Goal: Task Accomplishment & Management: Complete application form

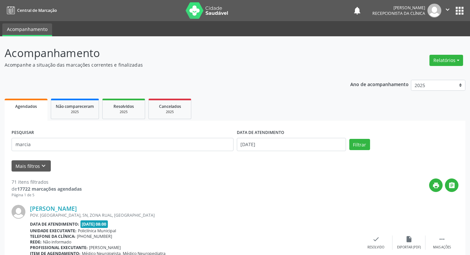
type input "marcia"
click at [349, 139] on button "Filtrar" at bounding box center [359, 144] width 21 height 11
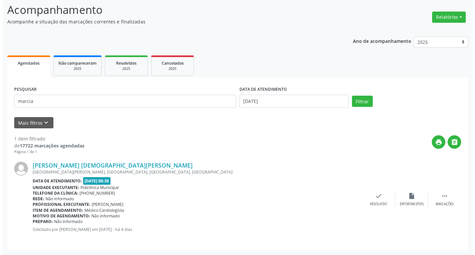
scroll to position [43, 0]
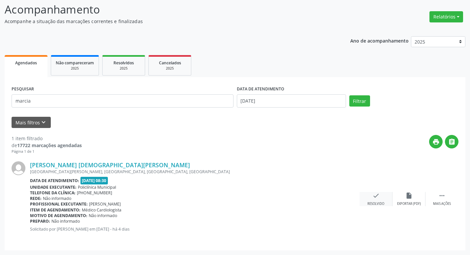
click at [374, 197] on icon "check" at bounding box center [375, 195] width 7 height 7
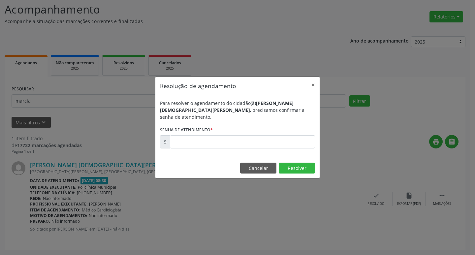
click at [246, 146] on div "Para resolver o agendamento do cidadão(ã) [PERSON_NAME] [PERSON_NAME] , precisa…" at bounding box center [237, 126] width 164 height 63
click at [245, 144] on input "text" at bounding box center [242, 141] width 145 height 13
click at [264, 162] on button "Cancelar" at bounding box center [258, 167] width 36 height 11
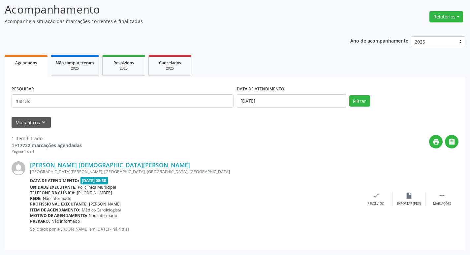
drag, startPoint x: 446, startPoint y: 192, endPoint x: 430, endPoint y: 191, distance: 16.5
click at [445, 192] on div " Mais ações" at bounding box center [441, 199] width 33 height 14
click at [348, 196] on div "print Imprimir" at bounding box center [342, 199] width 33 height 14
click at [271, 200] on div "check Resolvido" at bounding box center [276, 199] width 33 height 14
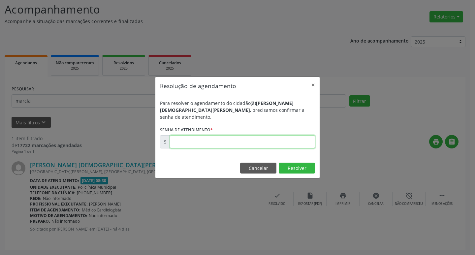
click at [177, 142] on input "text" at bounding box center [242, 141] width 145 height 13
paste input "00171025"
type input "00171025"
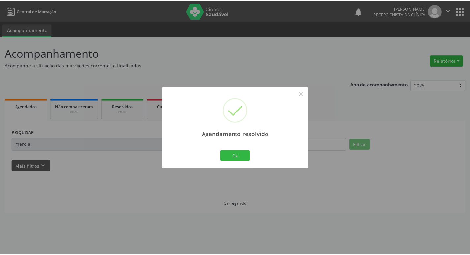
scroll to position [0, 0]
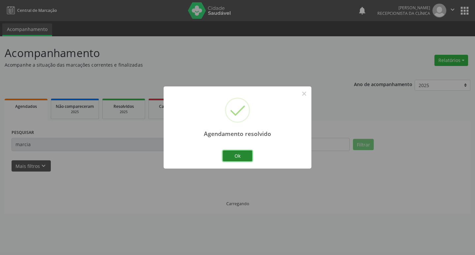
click at [237, 152] on button "Ok" at bounding box center [237, 155] width 30 height 11
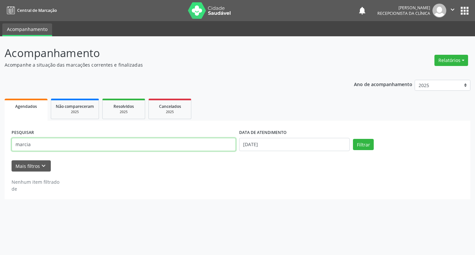
click at [206, 146] on input "marcia" at bounding box center [124, 144] width 224 height 13
type input "percilia"
click at [353, 139] on button "Filtrar" at bounding box center [363, 144] width 21 height 11
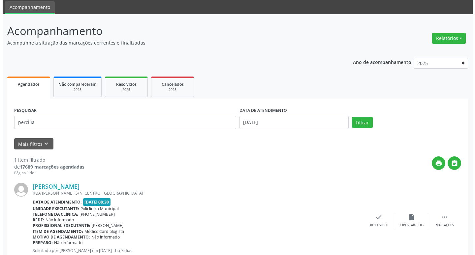
scroll to position [43, 0]
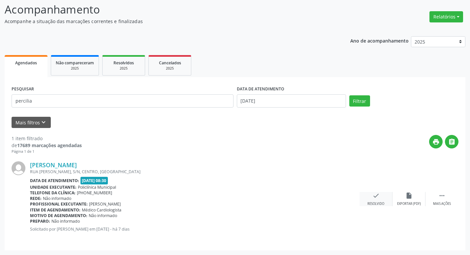
click at [381, 198] on div "check Resolvido" at bounding box center [375, 199] width 33 height 14
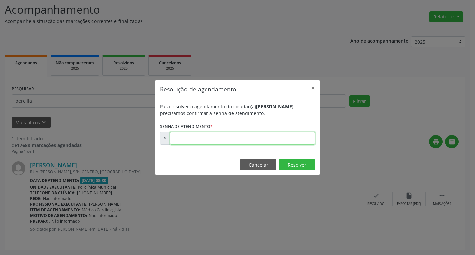
click at [184, 142] on input "text" at bounding box center [242, 137] width 145 height 13
type input "00170824"
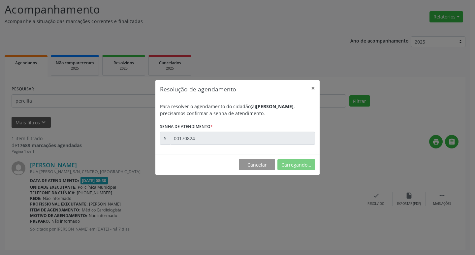
scroll to position [0, 0]
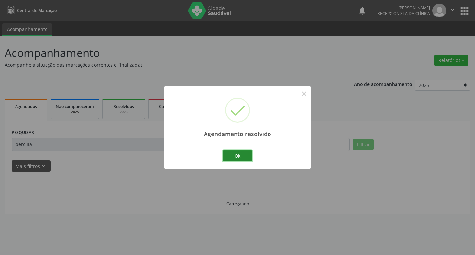
click at [229, 154] on button "Ok" at bounding box center [237, 155] width 30 height 11
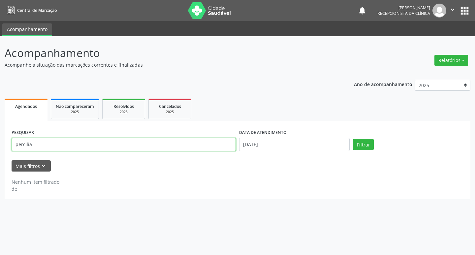
click at [166, 138] on input "percilia" at bounding box center [124, 144] width 224 height 13
type input "[PERSON_NAME]"
click at [353, 139] on button "Filtrar" at bounding box center [363, 144] width 21 height 11
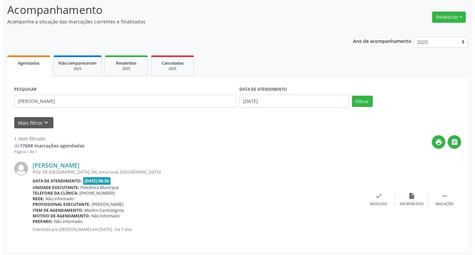
scroll to position [43, 0]
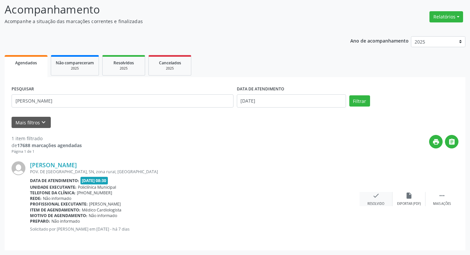
click at [378, 198] on icon "check" at bounding box center [375, 195] width 7 height 7
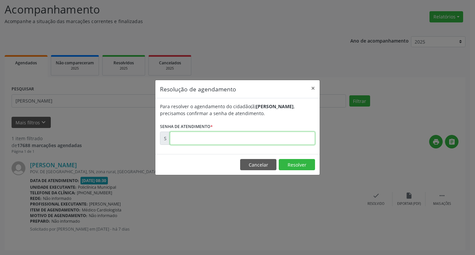
click at [172, 143] on input "text" at bounding box center [242, 137] width 145 height 13
type input "00170816"
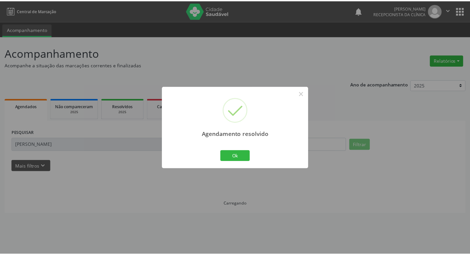
scroll to position [0, 0]
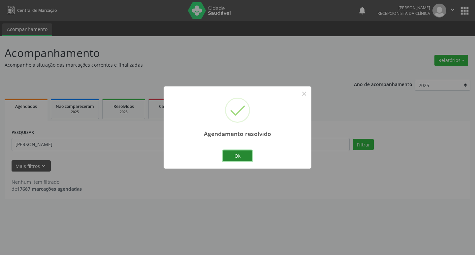
click at [228, 154] on button "Ok" at bounding box center [237, 155] width 30 height 11
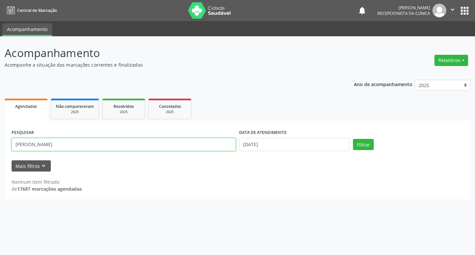
click at [192, 146] on input "[PERSON_NAME]" at bounding box center [124, 144] width 224 height 13
type input "vera"
click at [353, 139] on button "Filtrar" at bounding box center [363, 144] width 21 height 11
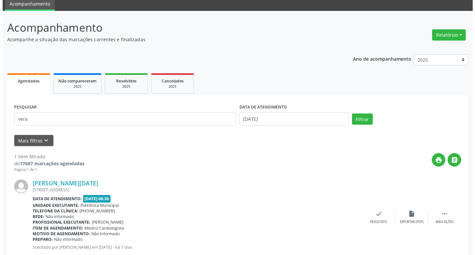
scroll to position [43, 0]
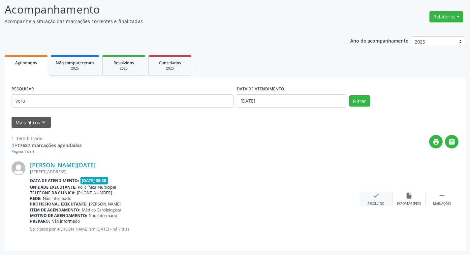
click at [377, 193] on icon "check" at bounding box center [375, 195] width 7 height 7
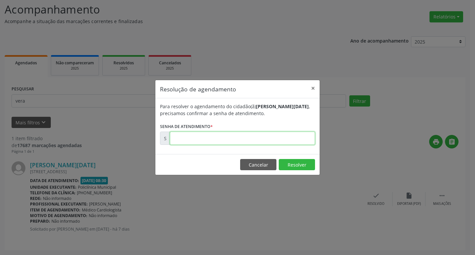
click at [224, 136] on input "text" at bounding box center [242, 137] width 145 height 13
type input "00170823"
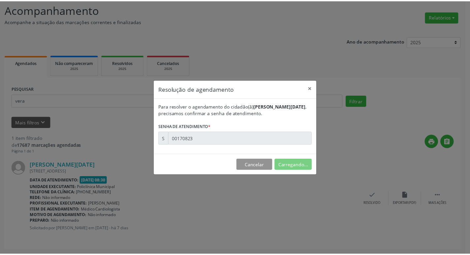
scroll to position [0, 0]
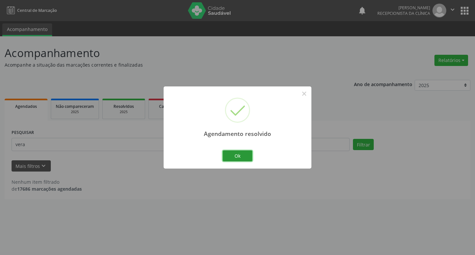
drag, startPoint x: 233, startPoint y: 157, endPoint x: 183, endPoint y: 155, distance: 50.1
click at [232, 157] on button "Ok" at bounding box center [237, 155] width 30 height 11
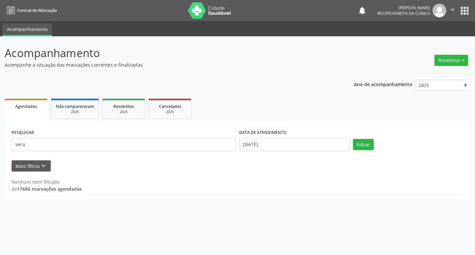
click at [183, 155] on div "PESQUISAR vera" at bounding box center [123, 142] width 227 height 28
click at [162, 147] on input "vera" at bounding box center [124, 144] width 224 height 13
type input "q"
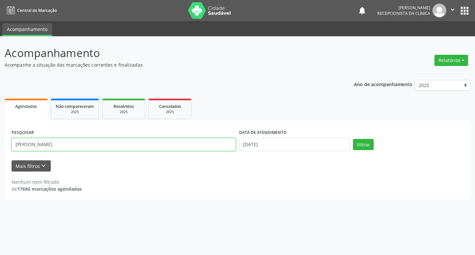
type input "[PERSON_NAME]"
click at [353, 139] on button "Filtrar" at bounding box center [363, 144] width 21 height 11
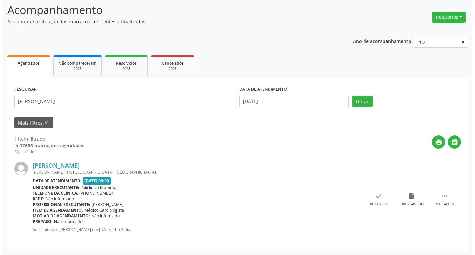
scroll to position [43, 0]
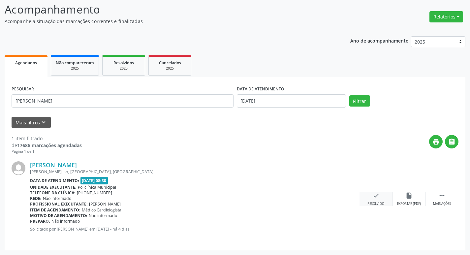
click at [377, 194] on icon "check" at bounding box center [375, 195] width 7 height 7
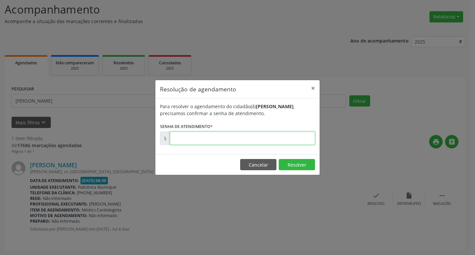
click at [218, 139] on input "text" at bounding box center [242, 137] width 145 height 13
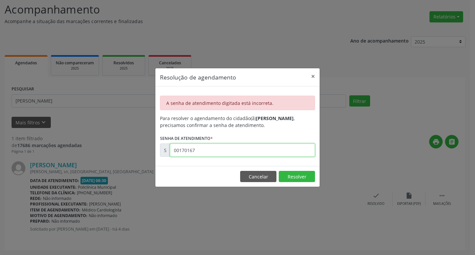
click at [202, 156] on input "00170167" at bounding box center [242, 149] width 145 height 13
type input "00171067"
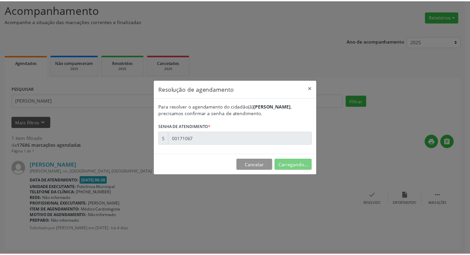
scroll to position [0, 0]
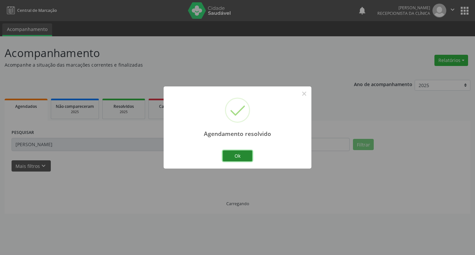
drag, startPoint x: 249, startPoint y: 157, endPoint x: 237, endPoint y: 152, distance: 13.5
click at [246, 155] on button "Ok" at bounding box center [237, 155] width 30 height 11
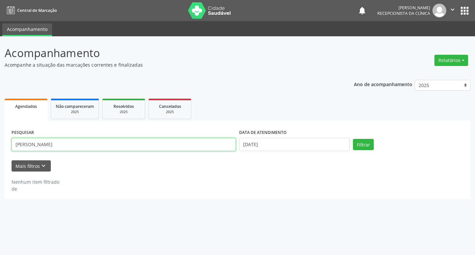
click at [209, 143] on input "[PERSON_NAME]" at bounding box center [124, 144] width 224 height 13
type input "leire"
click at [353, 139] on button "Filtrar" at bounding box center [363, 144] width 21 height 11
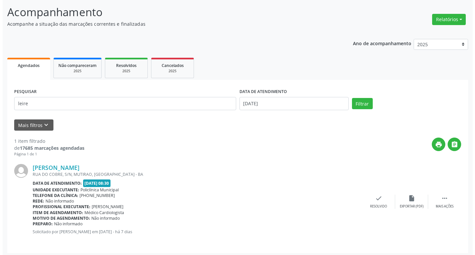
scroll to position [43, 0]
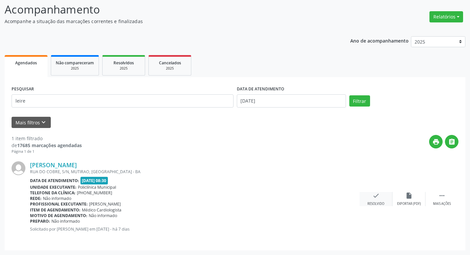
click at [378, 196] on icon "check" at bounding box center [375, 195] width 7 height 7
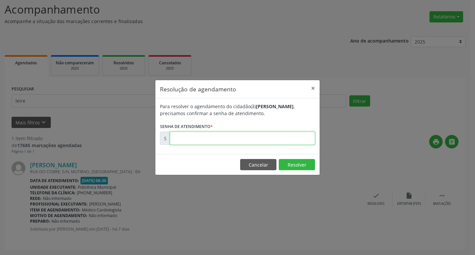
click at [220, 134] on input "text" at bounding box center [242, 137] width 145 height 13
type input "00170818"
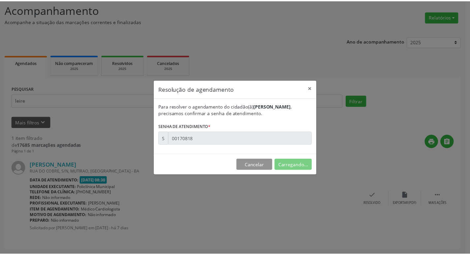
scroll to position [0, 0]
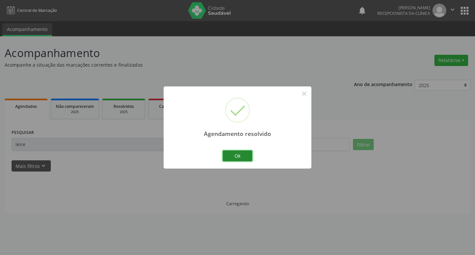
click at [227, 152] on button "Ok" at bounding box center [237, 155] width 30 height 11
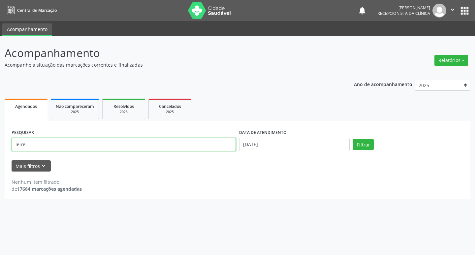
click at [187, 150] on input "leire" at bounding box center [124, 144] width 224 height 13
type input "maria da con"
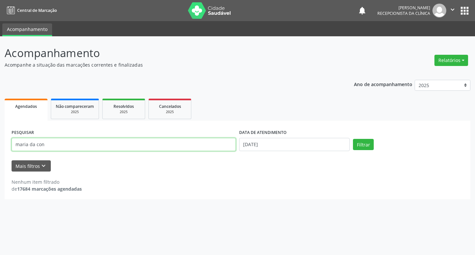
click at [353, 139] on button "Filtrar" at bounding box center [363, 144] width 21 height 11
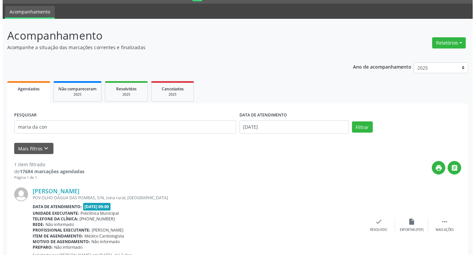
scroll to position [43, 0]
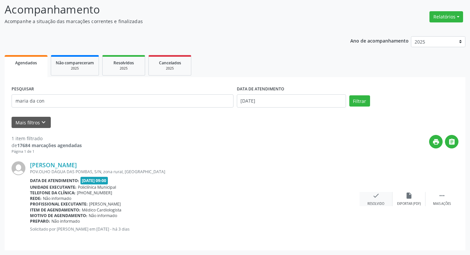
click at [375, 195] on icon "check" at bounding box center [375, 195] width 7 height 7
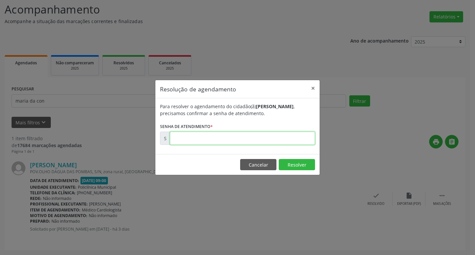
drag, startPoint x: 171, startPoint y: 131, endPoint x: 184, endPoint y: 137, distance: 13.6
click at [179, 133] on input "text" at bounding box center [242, 137] width 145 height 13
type input "00171273"
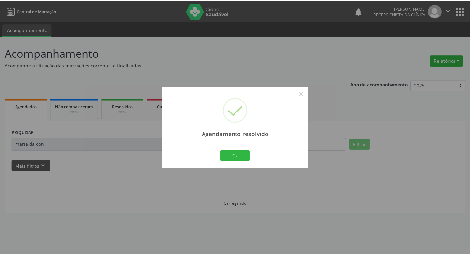
scroll to position [0, 0]
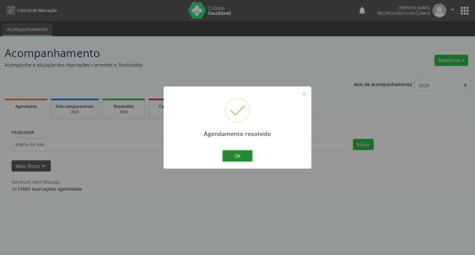
click at [232, 157] on button "Ok" at bounding box center [237, 155] width 30 height 11
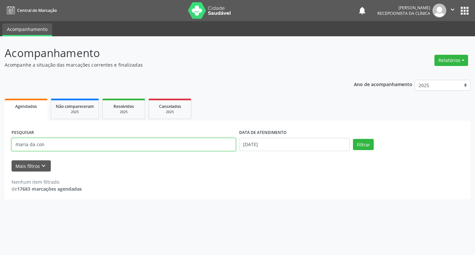
click at [186, 145] on input "maria da con" at bounding box center [124, 144] width 224 height 13
type input "eulina"
click at [353, 139] on button "Filtrar" at bounding box center [363, 144] width 21 height 11
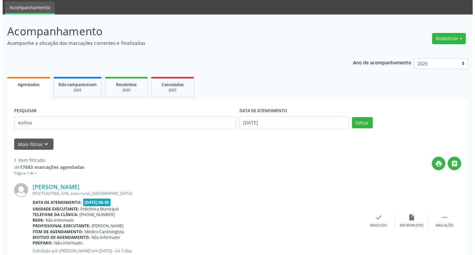
scroll to position [43, 0]
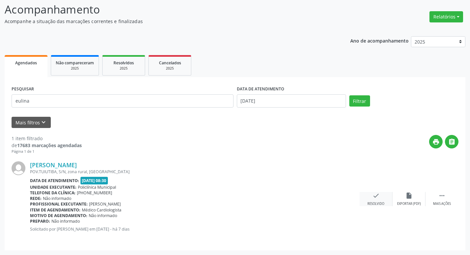
click at [375, 197] on icon "check" at bounding box center [375, 195] width 7 height 7
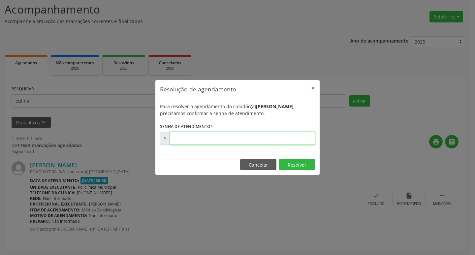
click at [244, 134] on input "text" at bounding box center [242, 137] width 145 height 13
type input "00170812"
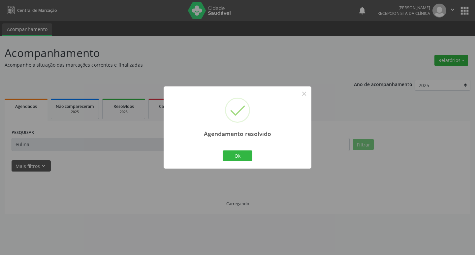
scroll to position [0, 0]
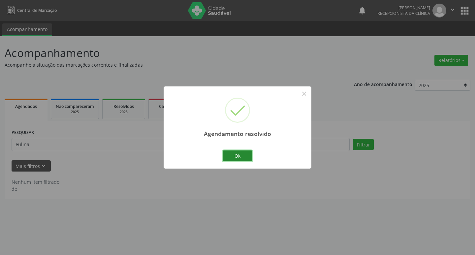
drag, startPoint x: 238, startPoint y: 154, endPoint x: 234, endPoint y: 153, distance: 4.7
click at [237, 154] on button "Ok" at bounding box center [237, 155] width 30 height 11
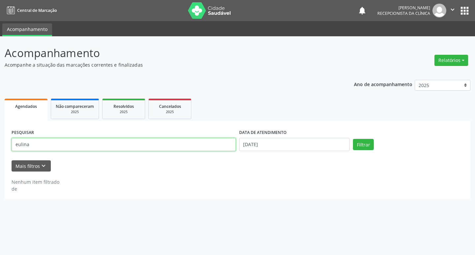
click at [182, 139] on input "eulina" at bounding box center [124, 144] width 224 height 13
type input "dernival"
click at [353, 139] on button "Filtrar" at bounding box center [363, 144] width 21 height 11
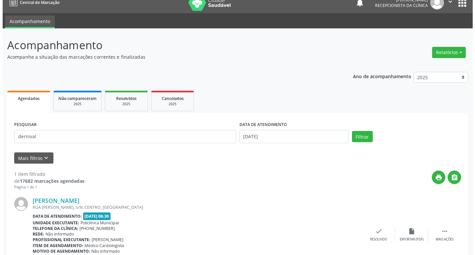
scroll to position [43, 0]
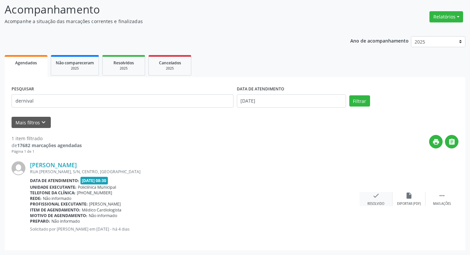
click at [386, 193] on div "check Resolvido" at bounding box center [375, 199] width 33 height 14
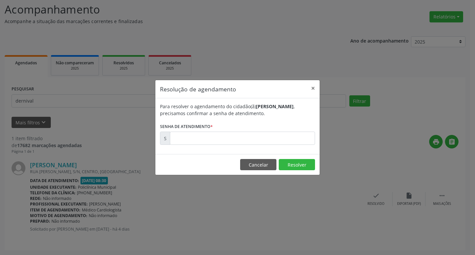
click at [208, 128] on label "Senha de atendimento *" at bounding box center [186, 126] width 53 height 10
click at [212, 135] on input "text" at bounding box center [242, 137] width 145 height 13
type input "00170984"
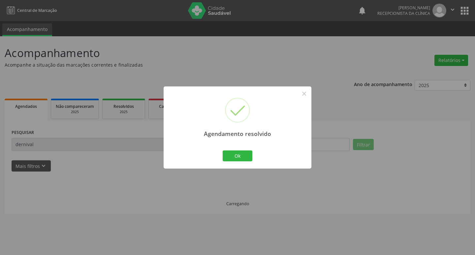
scroll to position [0, 0]
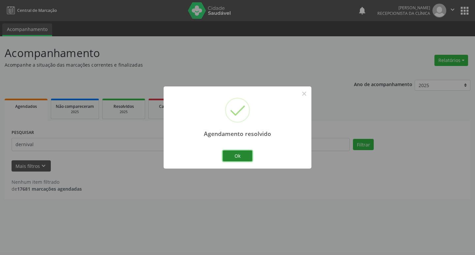
click at [242, 150] on button "Ok" at bounding box center [237, 155] width 30 height 11
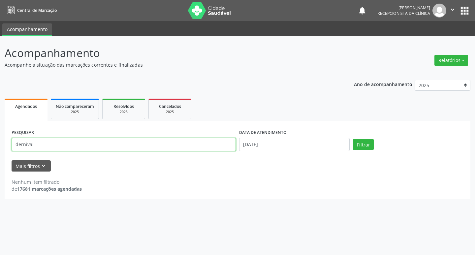
click at [199, 143] on input "dernival" at bounding box center [124, 144] width 224 height 13
type input "[PERSON_NAME]"
click at [353, 139] on button "Filtrar" at bounding box center [363, 144] width 21 height 11
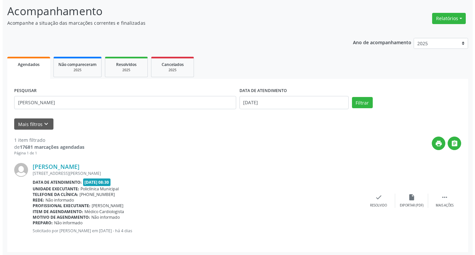
scroll to position [43, 0]
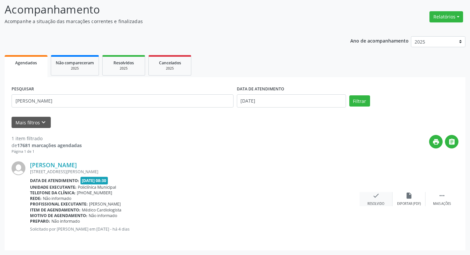
click at [377, 196] on icon "check" at bounding box center [375, 195] width 7 height 7
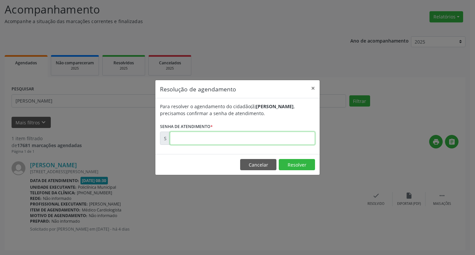
click at [197, 135] on input "text" at bounding box center [242, 137] width 145 height 13
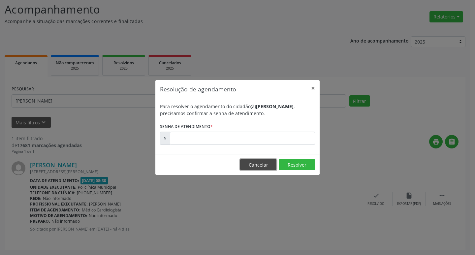
click at [265, 161] on button "Cancelar" at bounding box center [258, 164] width 36 height 11
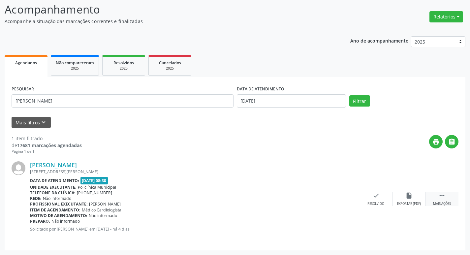
click at [439, 196] on icon "" at bounding box center [441, 195] width 7 height 7
click at [344, 199] on div "print Imprimir" at bounding box center [342, 199] width 33 height 14
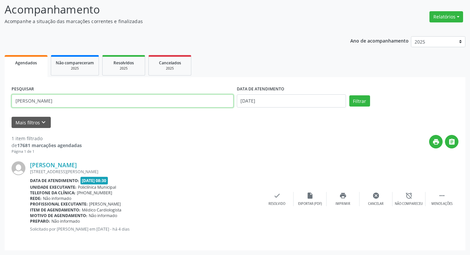
click at [159, 100] on input "[PERSON_NAME]" at bounding box center [123, 100] width 222 height 13
click at [283, 199] on div "check Resolvido" at bounding box center [276, 199] width 33 height 14
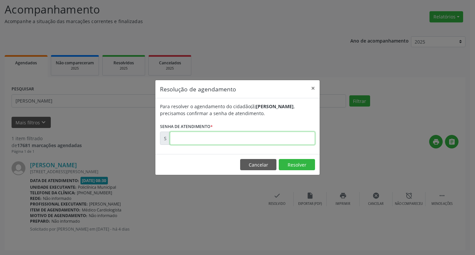
click at [207, 139] on input "text" at bounding box center [242, 137] width 145 height 13
paste input "00171021"
type input "00171021"
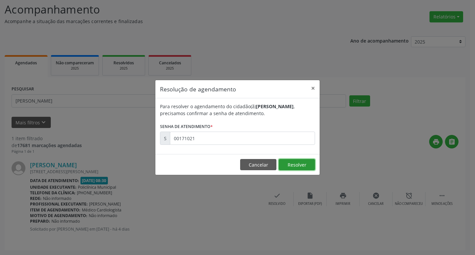
click at [303, 167] on button "Resolver" at bounding box center [296, 164] width 36 height 11
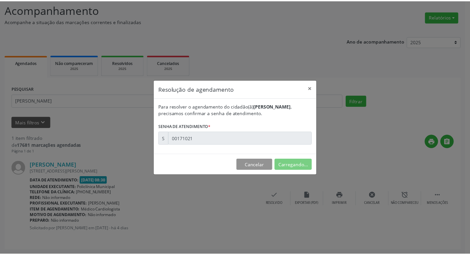
scroll to position [0, 0]
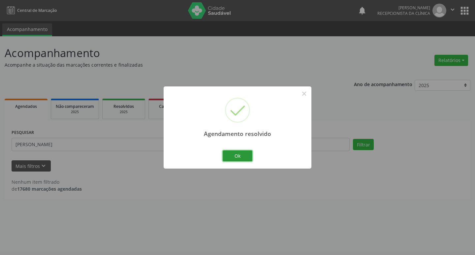
drag, startPoint x: 238, startPoint y: 158, endPoint x: 226, endPoint y: 154, distance: 13.3
click at [236, 157] on button "Ok" at bounding box center [237, 155] width 30 height 11
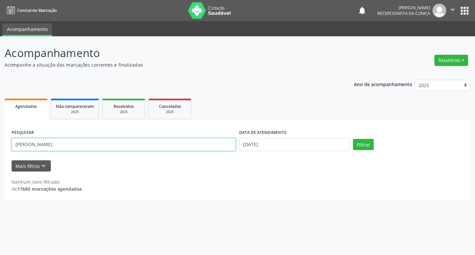
click at [198, 143] on input "[PERSON_NAME]" at bounding box center [124, 144] width 224 height 13
type input "mariene"
click at [353, 139] on button "Filtrar" at bounding box center [363, 144] width 21 height 11
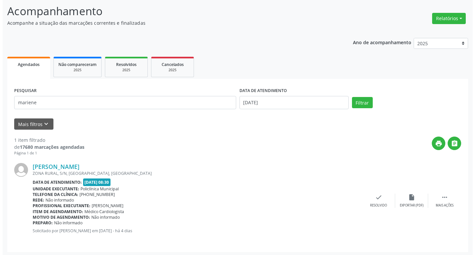
scroll to position [43, 0]
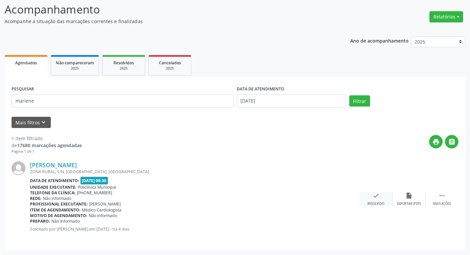
click at [379, 196] on div "check Resolvido" at bounding box center [375, 199] width 33 height 14
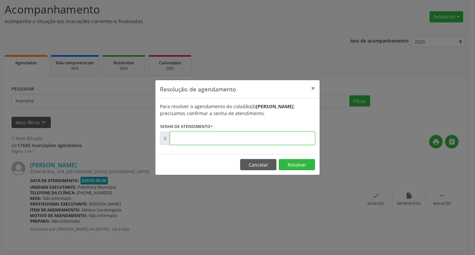
click at [197, 131] on input "text" at bounding box center [242, 137] width 145 height 13
type input "00170986"
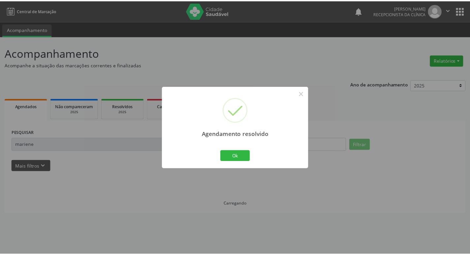
scroll to position [0, 0]
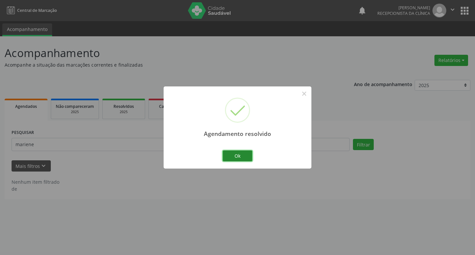
click at [237, 152] on button "Ok" at bounding box center [237, 155] width 30 height 11
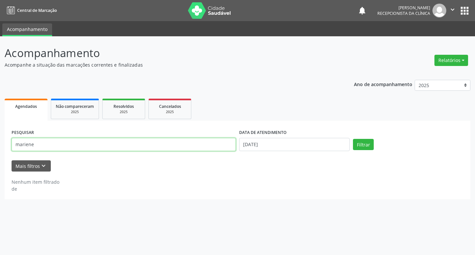
click at [188, 146] on input "mariene" at bounding box center [124, 144] width 224 height 13
type input "guiomar"
click at [353, 139] on button "Filtrar" at bounding box center [363, 144] width 21 height 11
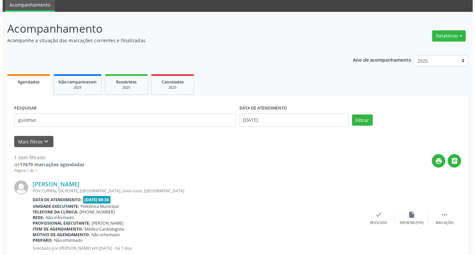
scroll to position [43, 0]
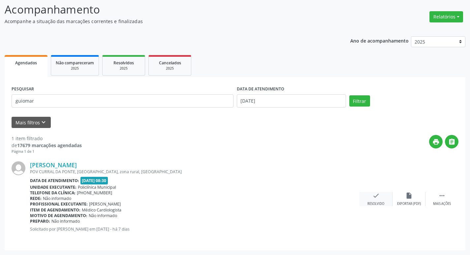
click at [377, 195] on icon "check" at bounding box center [375, 195] width 7 height 7
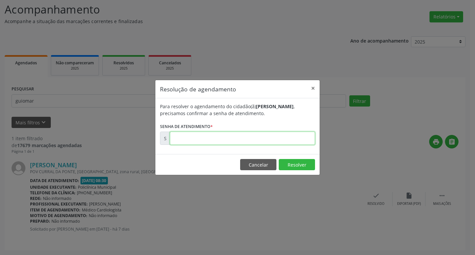
drag, startPoint x: 173, startPoint y: 142, endPoint x: 179, endPoint y: 139, distance: 6.2
click at [174, 141] on input "text" at bounding box center [242, 137] width 145 height 13
type input "00170819"
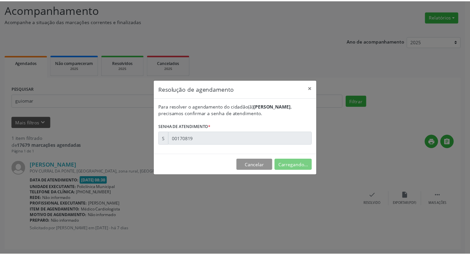
scroll to position [0, 0]
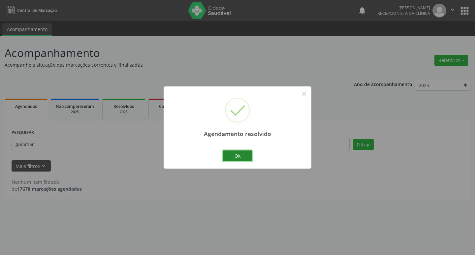
click at [238, 157] on button "Ok" at bounding box center [237, 155] width 30 height 11
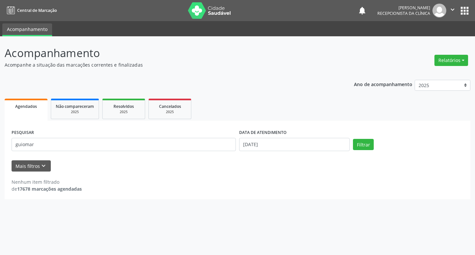
drag, startPoint x: 124, startPoint y: 153, endPoint x: 120, endPoint y: 152, distance: 4.1
click at [122, 153] on div "PESQUISAR guiomar" at bounding box center [123, 142] width 227 height 28
click at [117, 151] on input "guiomar" at bounding box center [124, 144] width 224 height 13
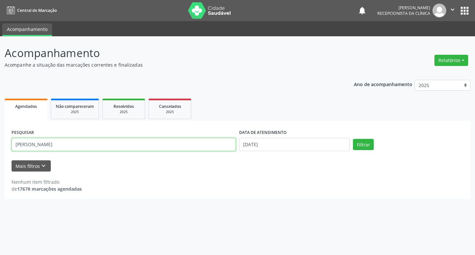
type input "[PERSON_NAME]"
click at [353, 139] on button "Filtrar" at bounding box center [363, 144] width 21 height 11
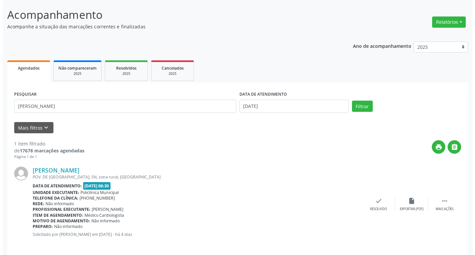
scroll to position [43, 0]
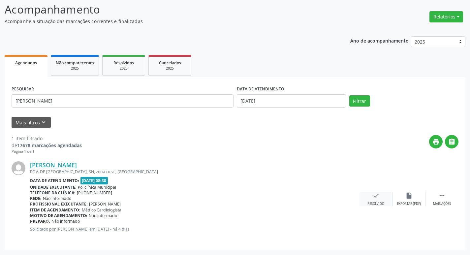
click at [373, 199] on div "check Resolvido" at bounding box center [375, 199] width 33 height 14
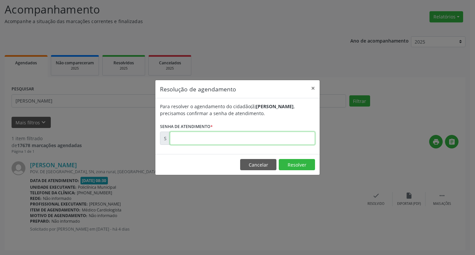
click at [187, 138] on input "text" at bounding box center [242, 137] width 145 height 13
type input "00170985"
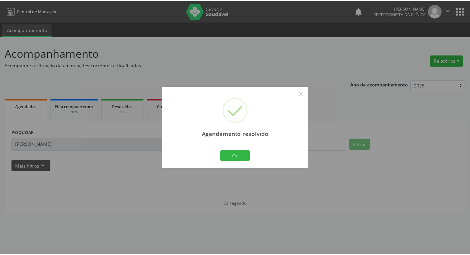
scroll to position [0, 0]
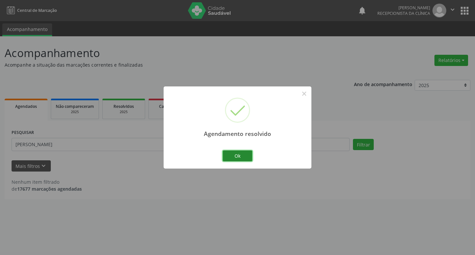
click at [239, 156] on button "Ok" at bounding box center [237, 155] width 30 height 11
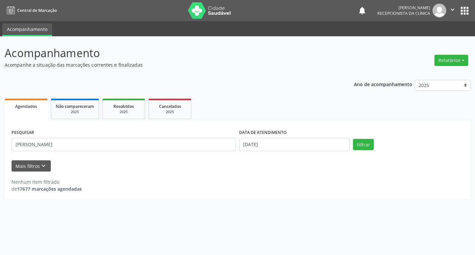
click at [167, 152] on div "PESQUISAR [PERSON_NAME]" at bounding box center [123, 142] width 227 height 28
click at [165, 149] on input "[PERSON_NAME]" at bounding box center [124, 144] width 224 height 13
click at [353, 139] on button "Filtrar" at bounding box center [363, 144] width 21 height 11
click at [106, 146] on input "[PERSON_NAME]" at bounding box center [124, 144] width 224 height 13
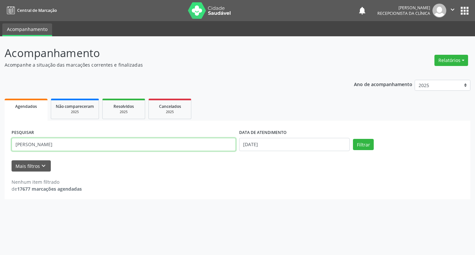
click at [106, 146] on input "[PERSON_NAME]" at bounding box center [124, 144] width 224 height 13
click at [353, 139] on button "Filtrar" at bounding box center [363, 144] width 21 height 11
